Goal: Find specific page/section: Find specific page/section

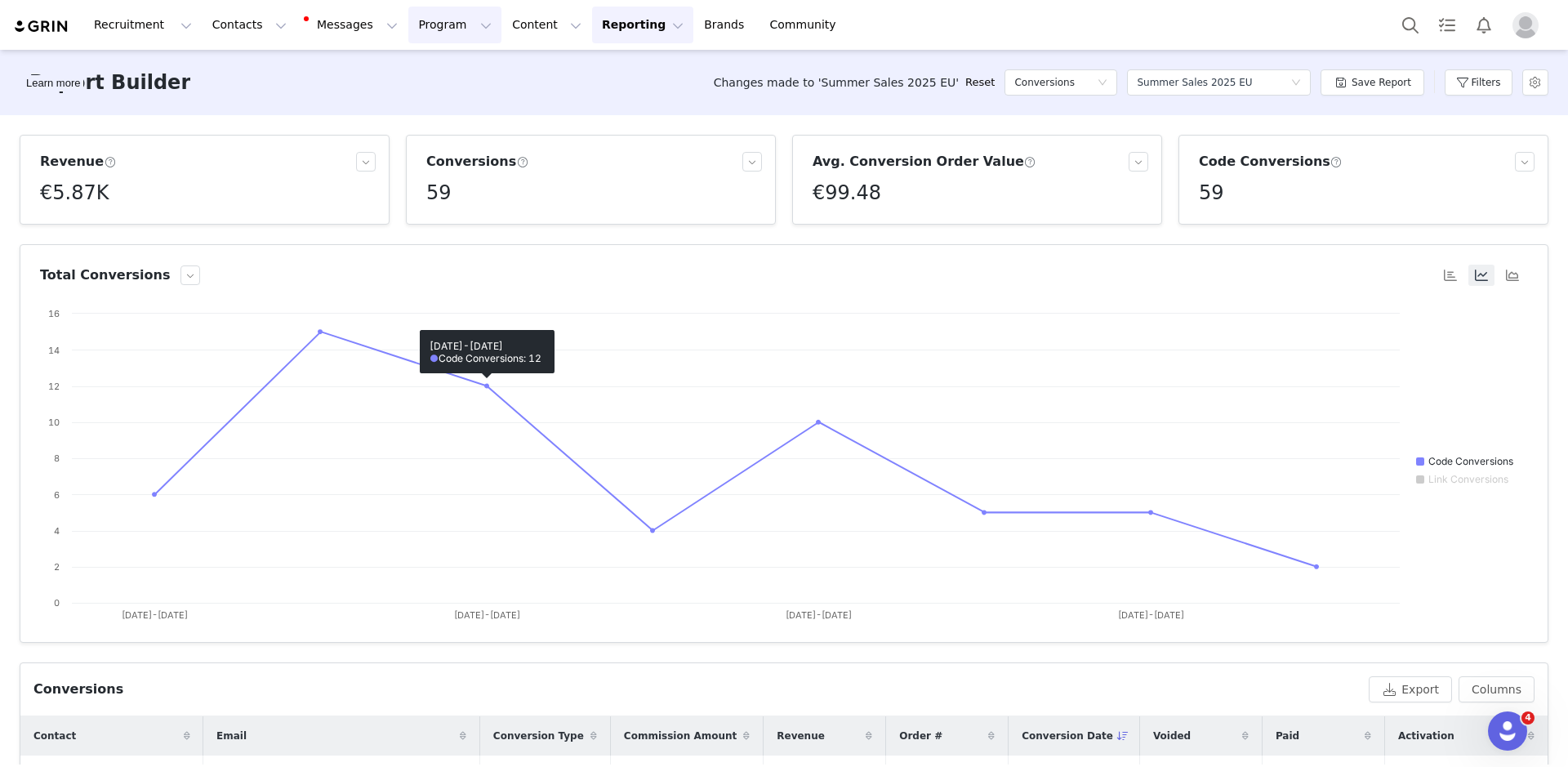
scroll to position [423, 0]
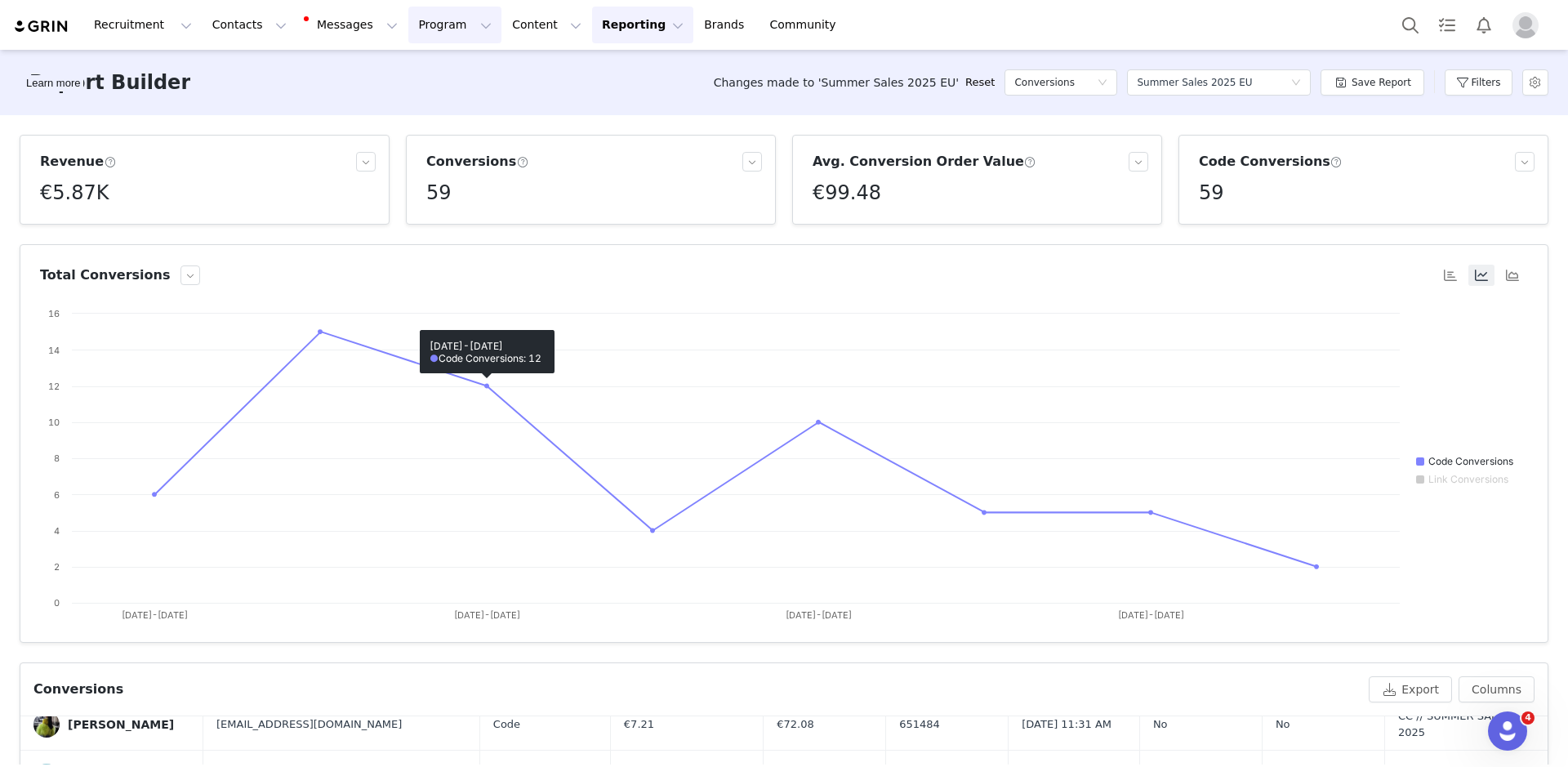
click at [417, 36] on button "Program Program" at bounding box center [454, 25] width 93 height 37
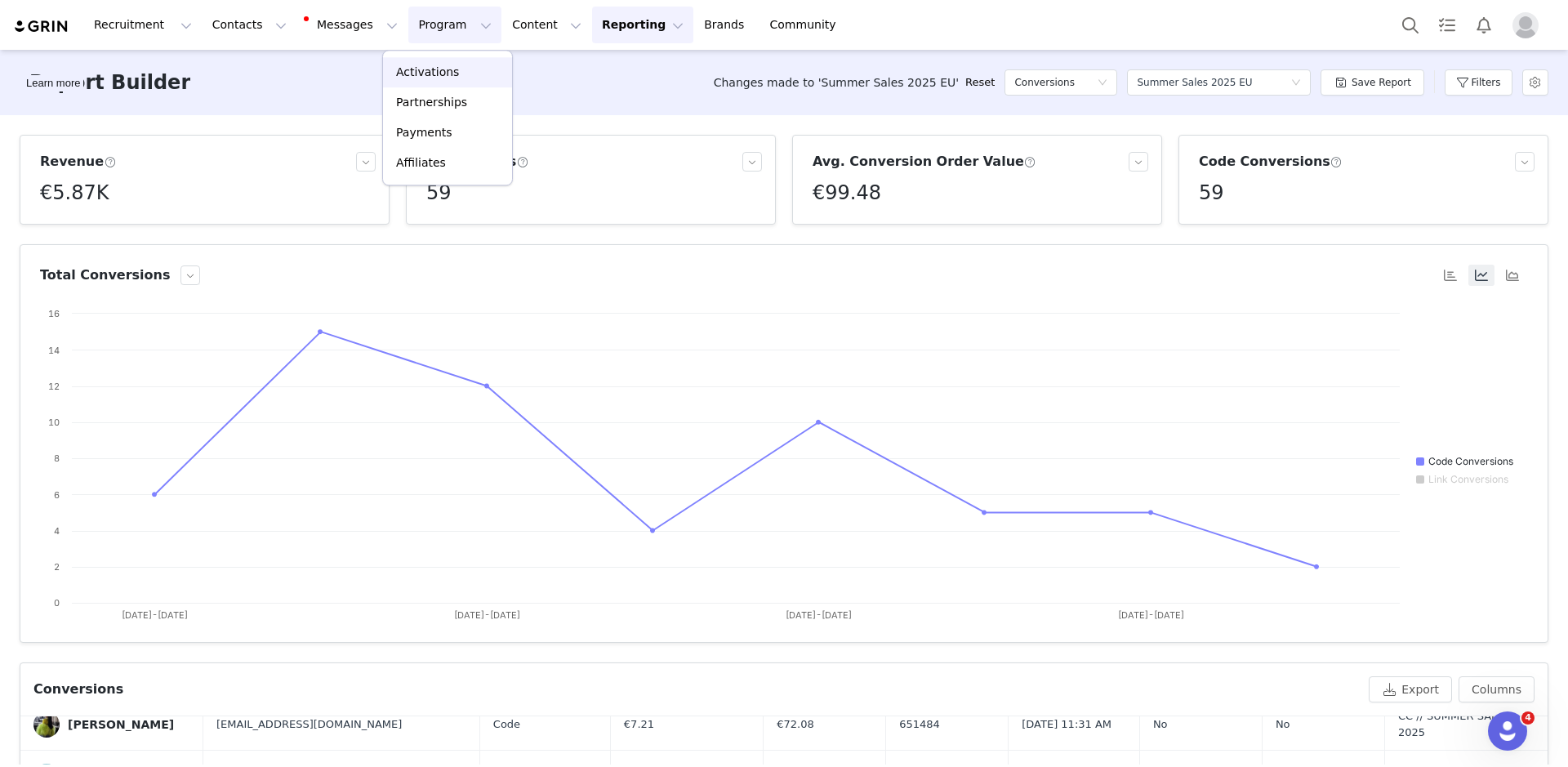
click at [439, 72] on p "Activations" at bounding box center [427, 72] width 62 height 17
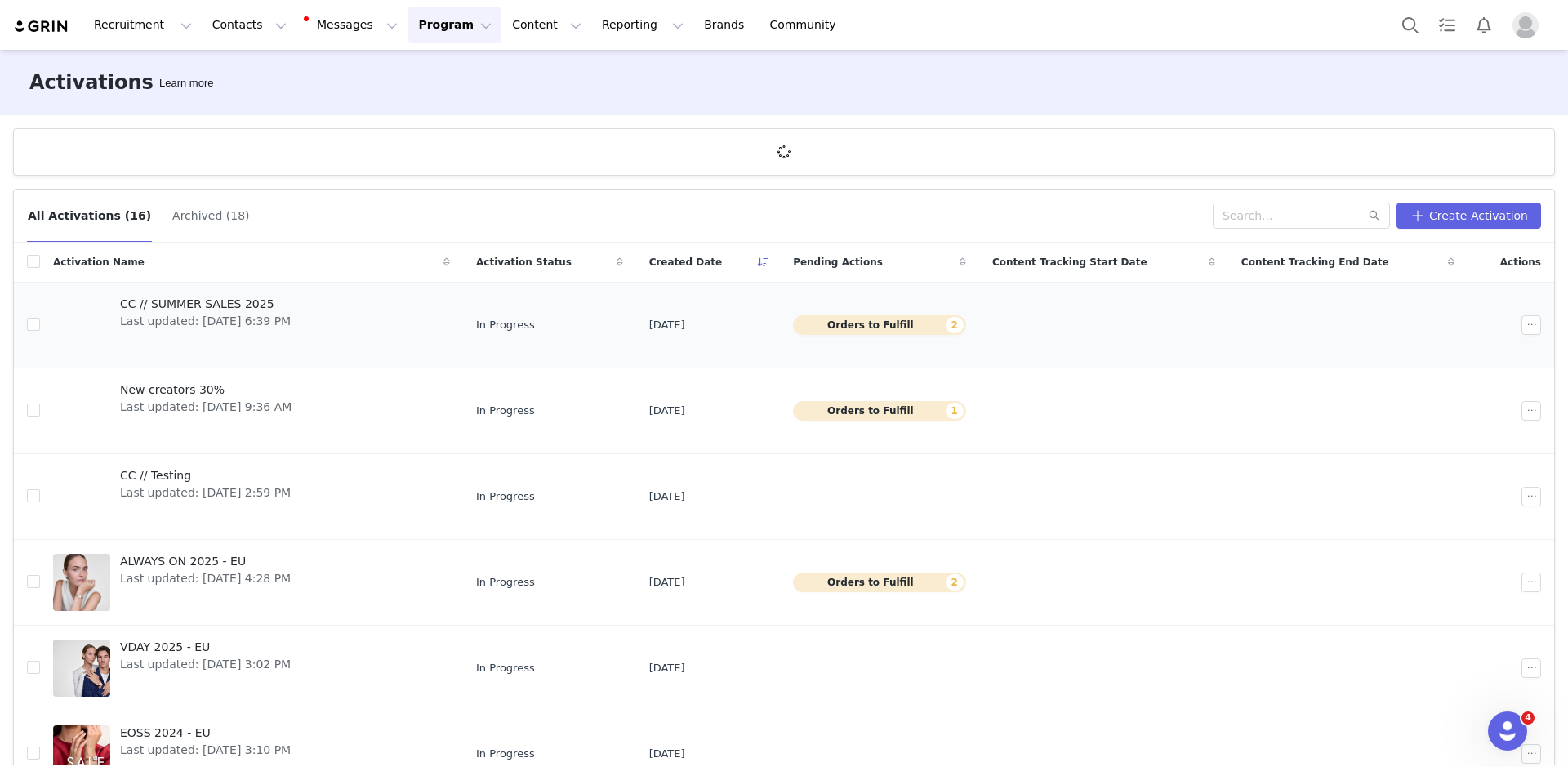
click at [334, 313] on link "CC // SUMMER SALES 2025 Last updated: [DATE] 6:39 PM" at bounding box center [251, 325] width 397 height 65
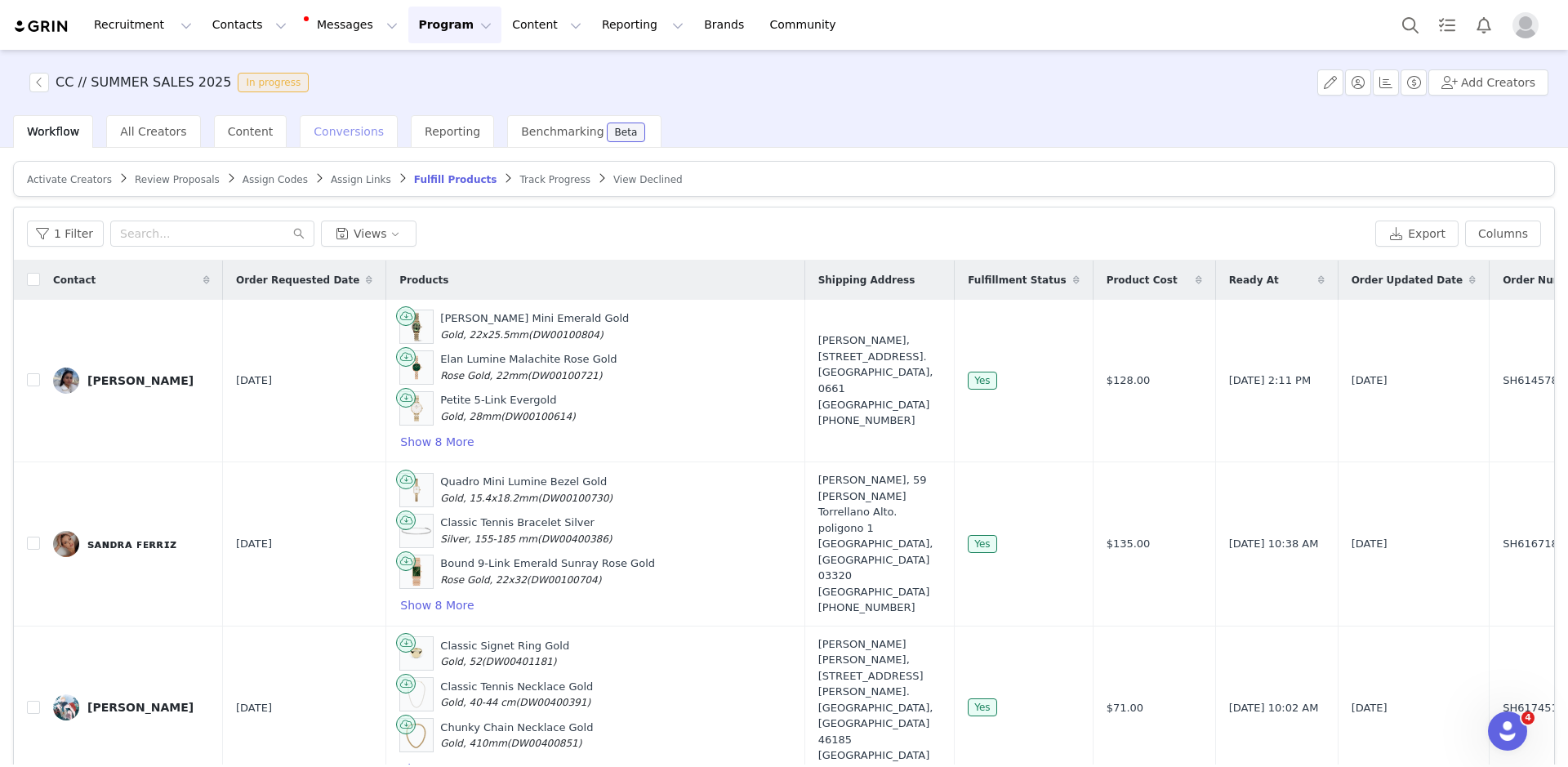
click at [312, 139] on div "Conversions" at bounding box center [347, 132] width 98 height 32
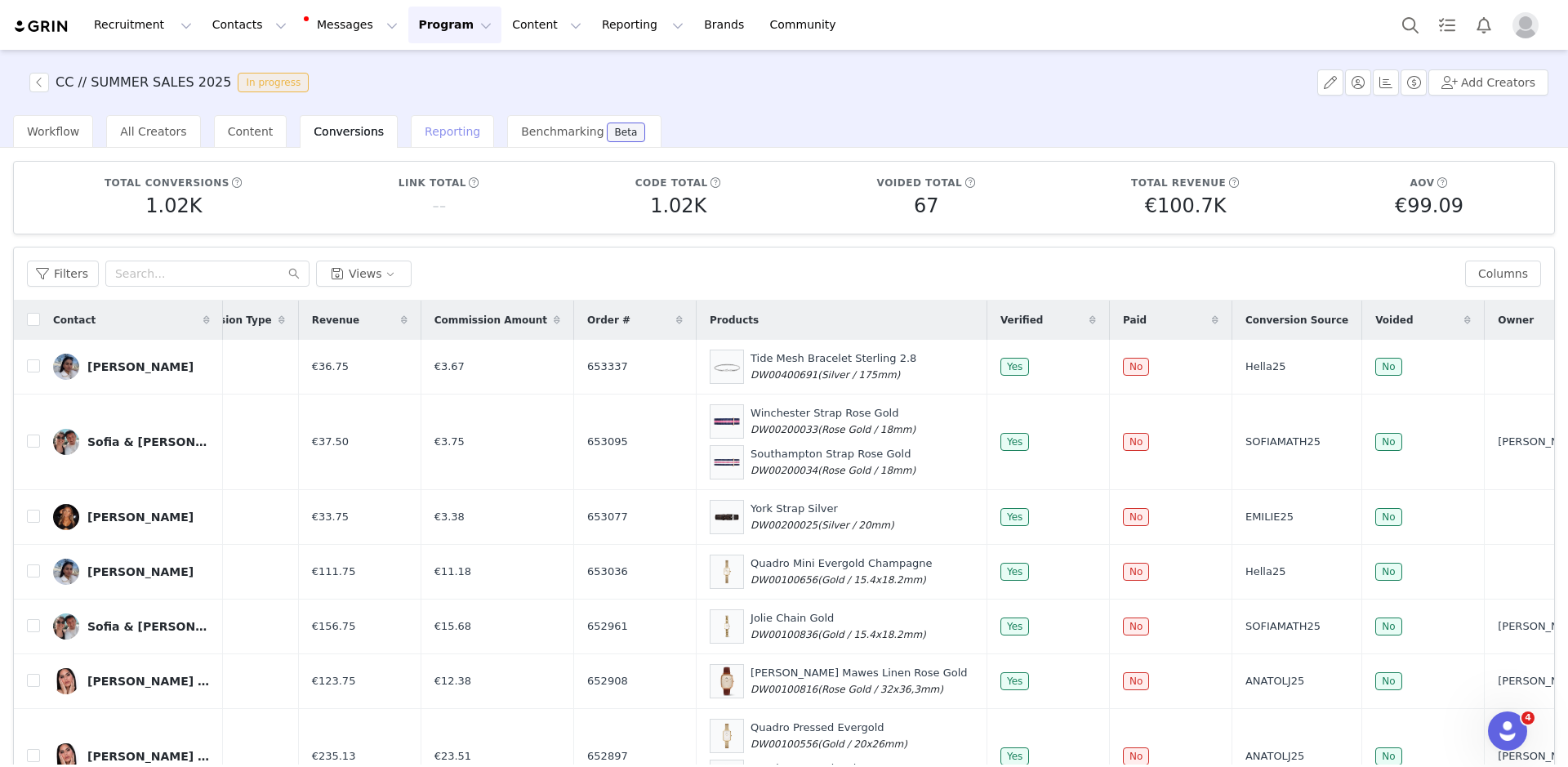
click at [437, 129] on span "Reporting" at bounding box center [452, 132] width 56 height 13
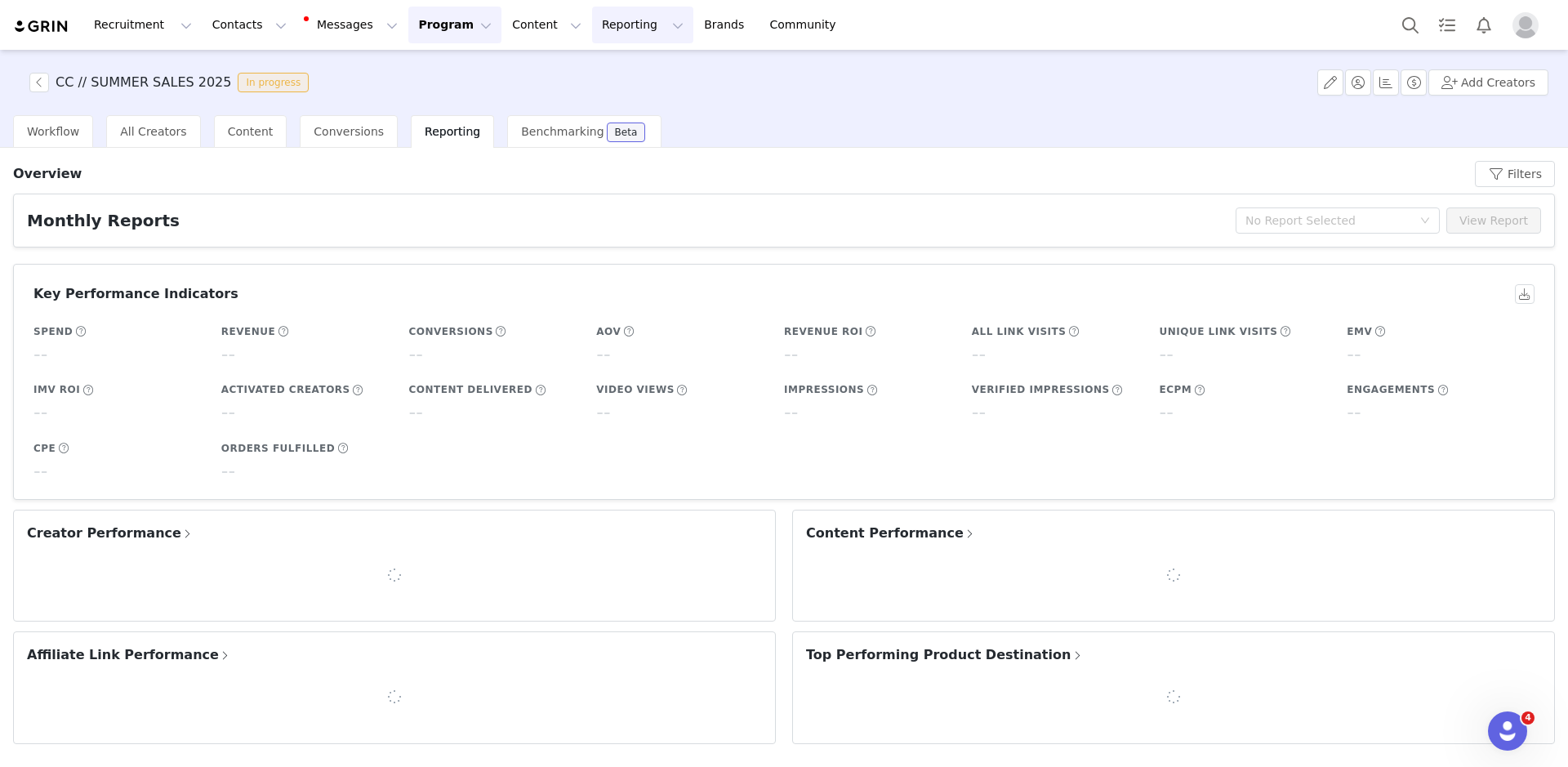
click at [592, 19] on button "Reporting Reporting" at bounding box center [642, 25] width 101 height 37
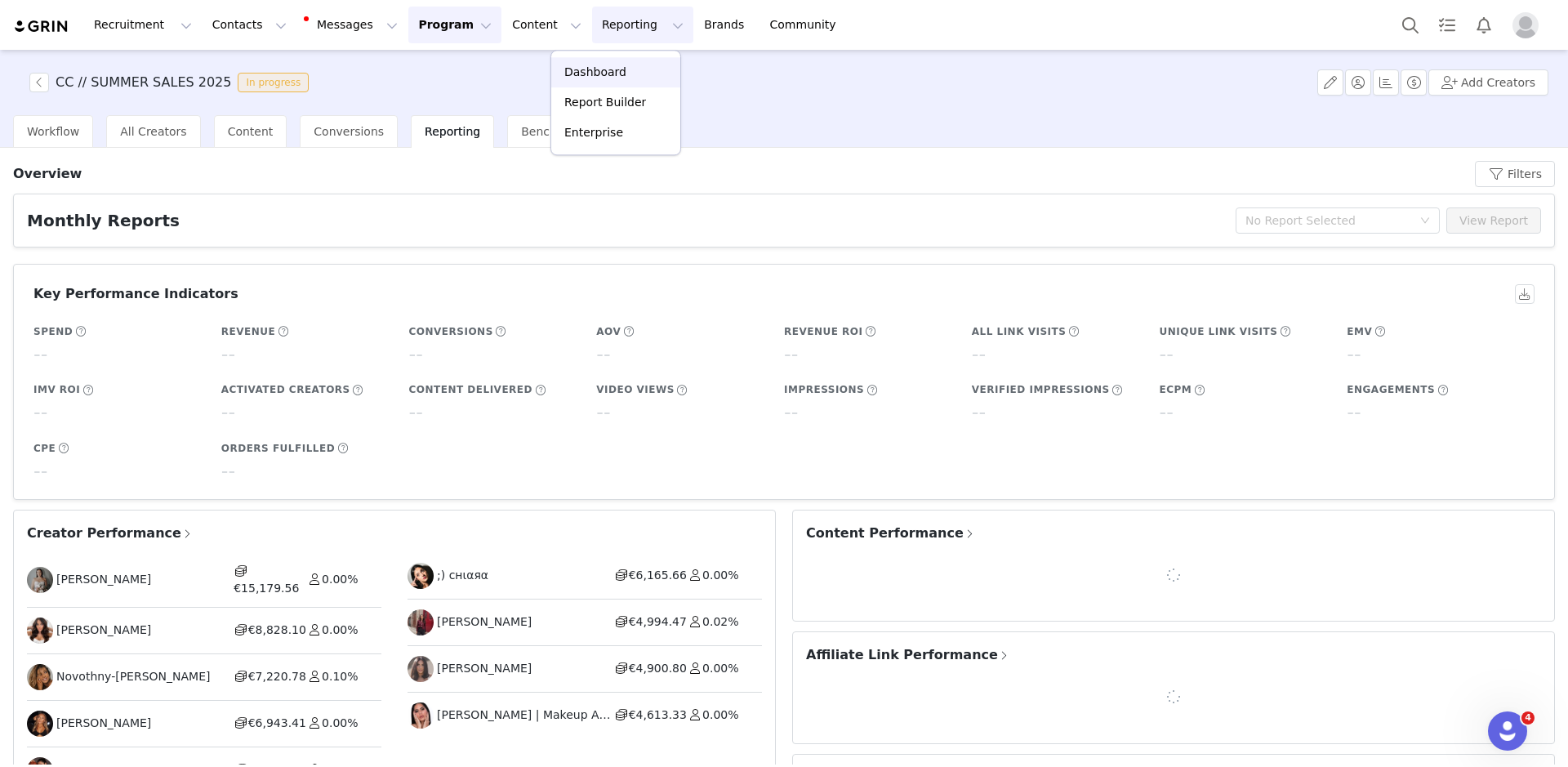
click at [591, 67] on p "Dashboard" at bounding box center [596, 72] width 62 height 17
